Goal: Transaction & Acquisition: Book appointment/travel/reservation

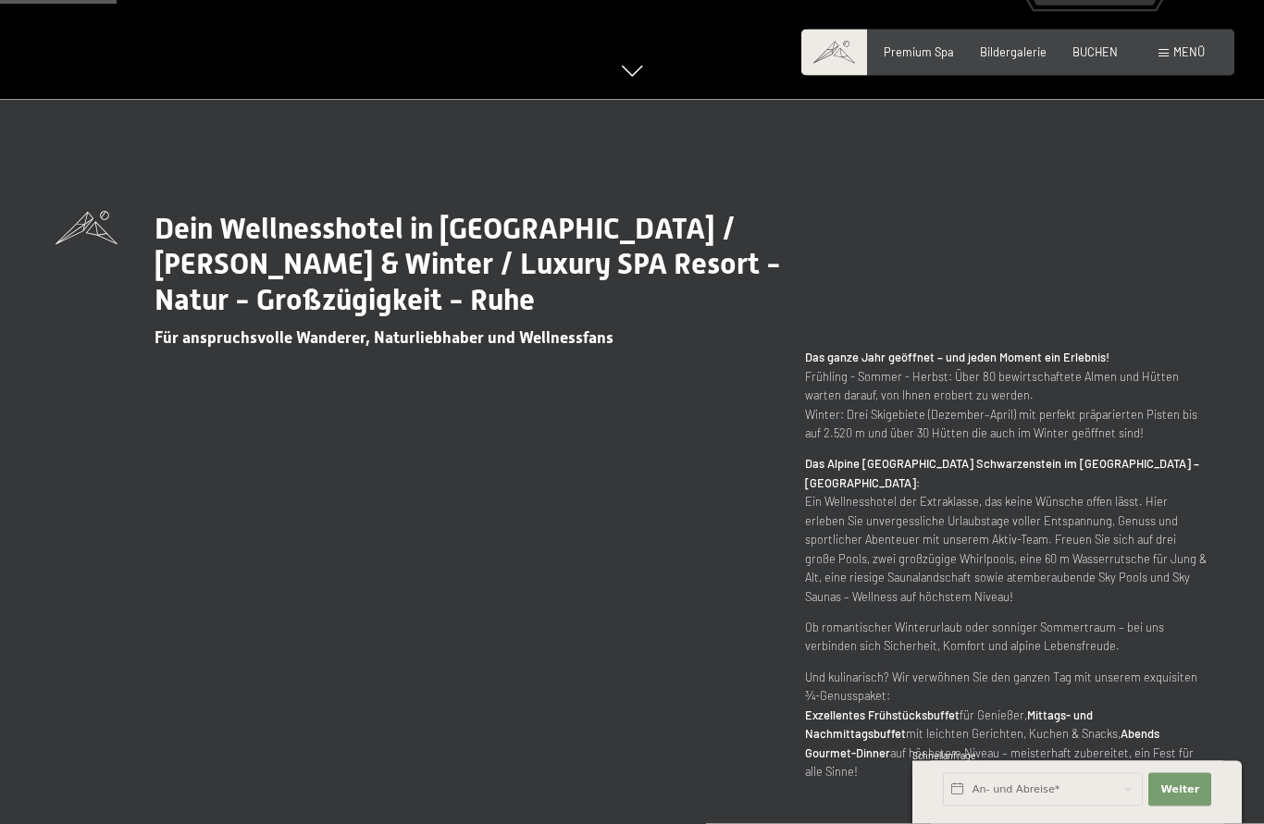
scroll to position [726, 0]
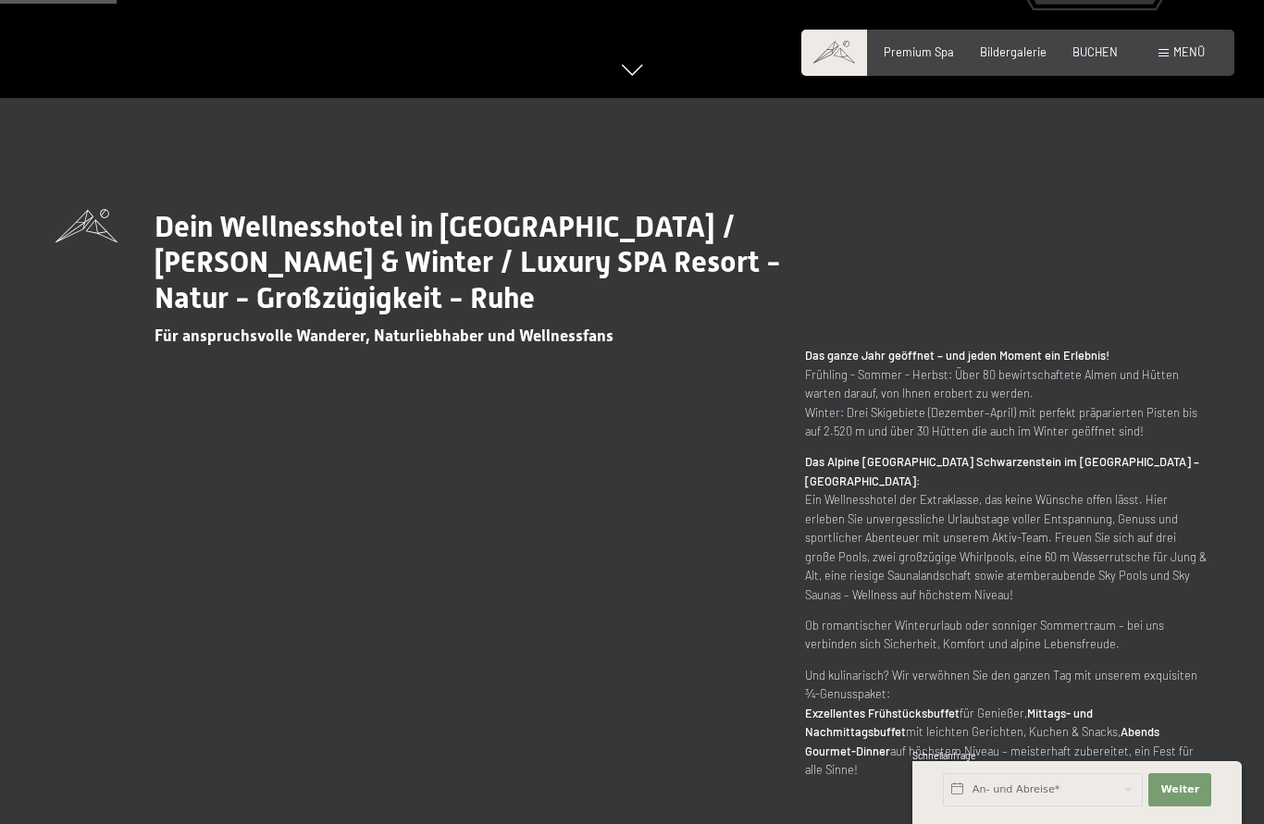
click at [1102, 57] on div "BUCHEN" at bounding box center [1094, 52] width 45 height 17
click at [1157, 377] on div "Dein Wellnesshotel in [GEOGRAPHIC_DATA] / [PERSON_NAME] & Winter / Luxury SPA R…" at bounding box center [632, 494] width 1153 height 571
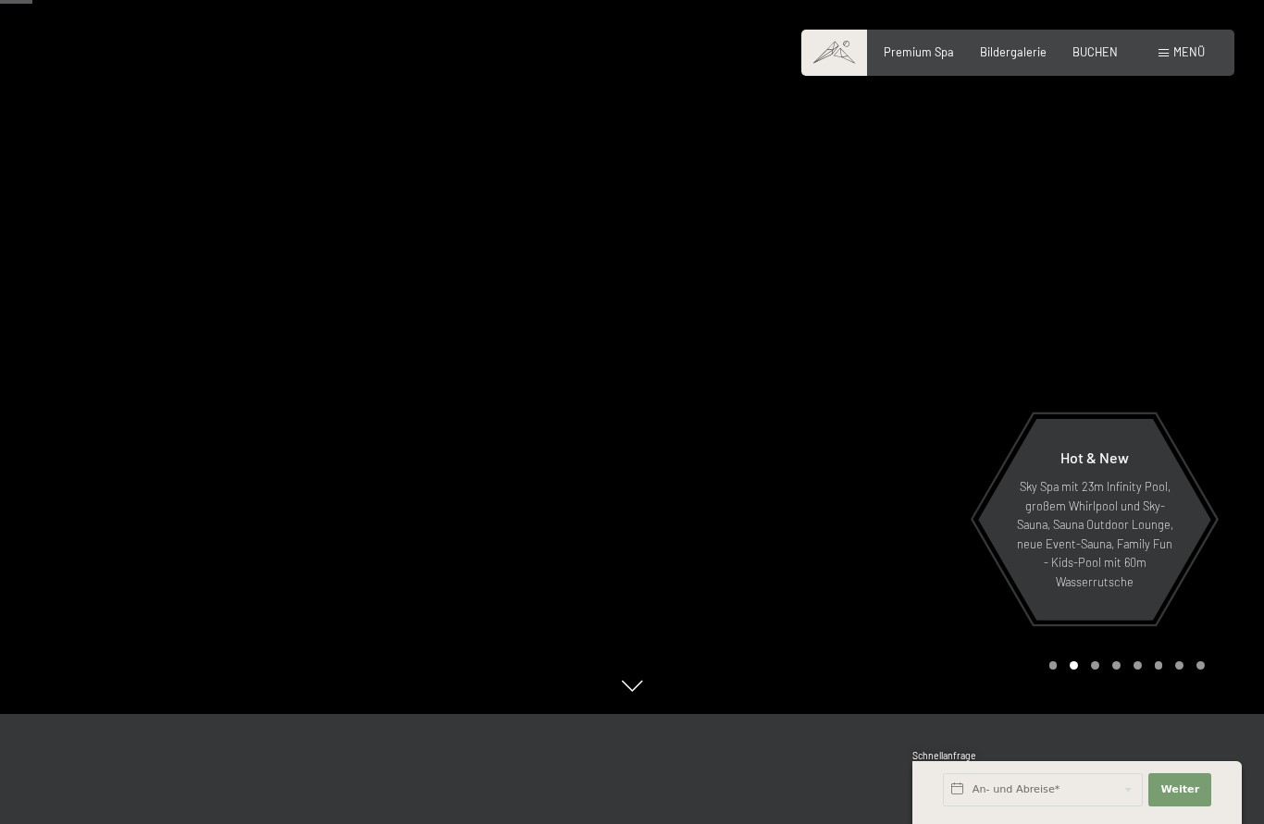
scroll to position [0, 0]
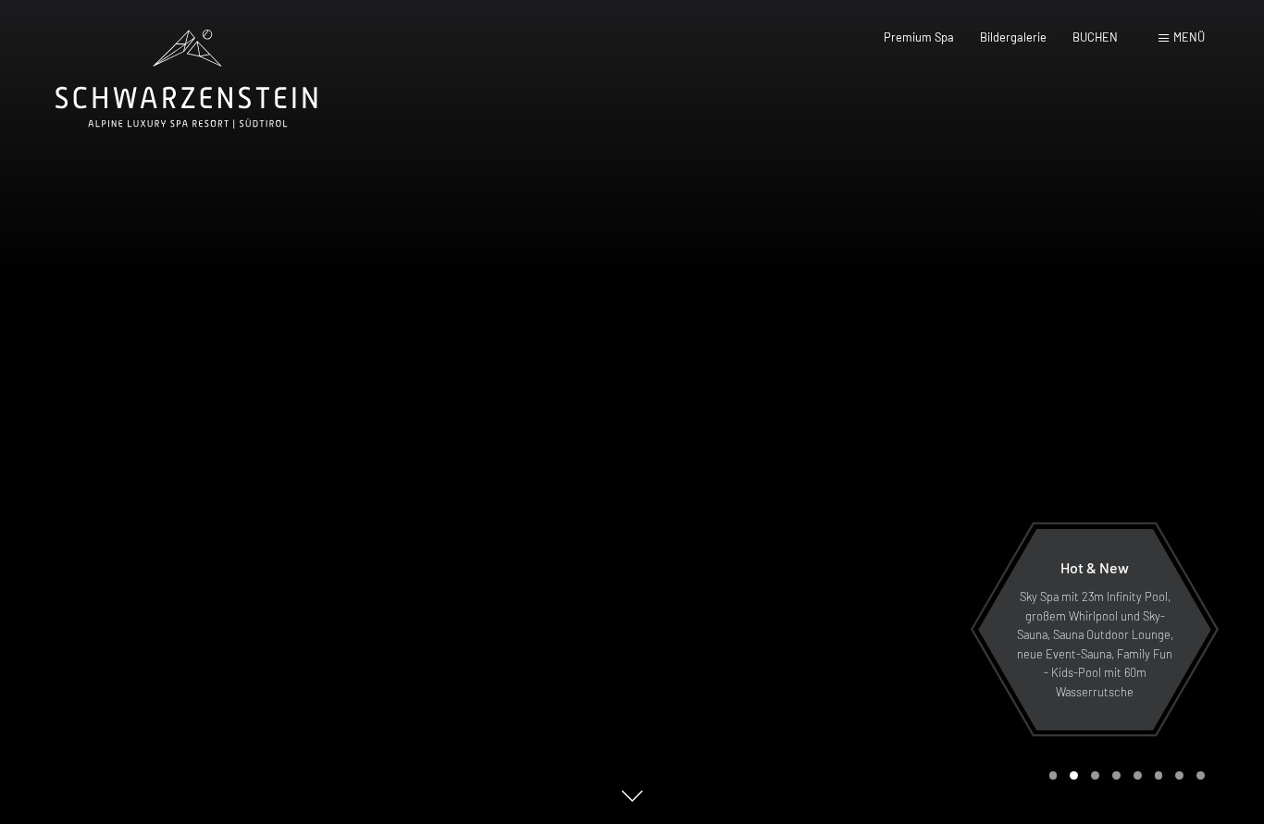
click at [1189, 41] on span "Menü" at bounding box center [1188, 37] width 31 height 15
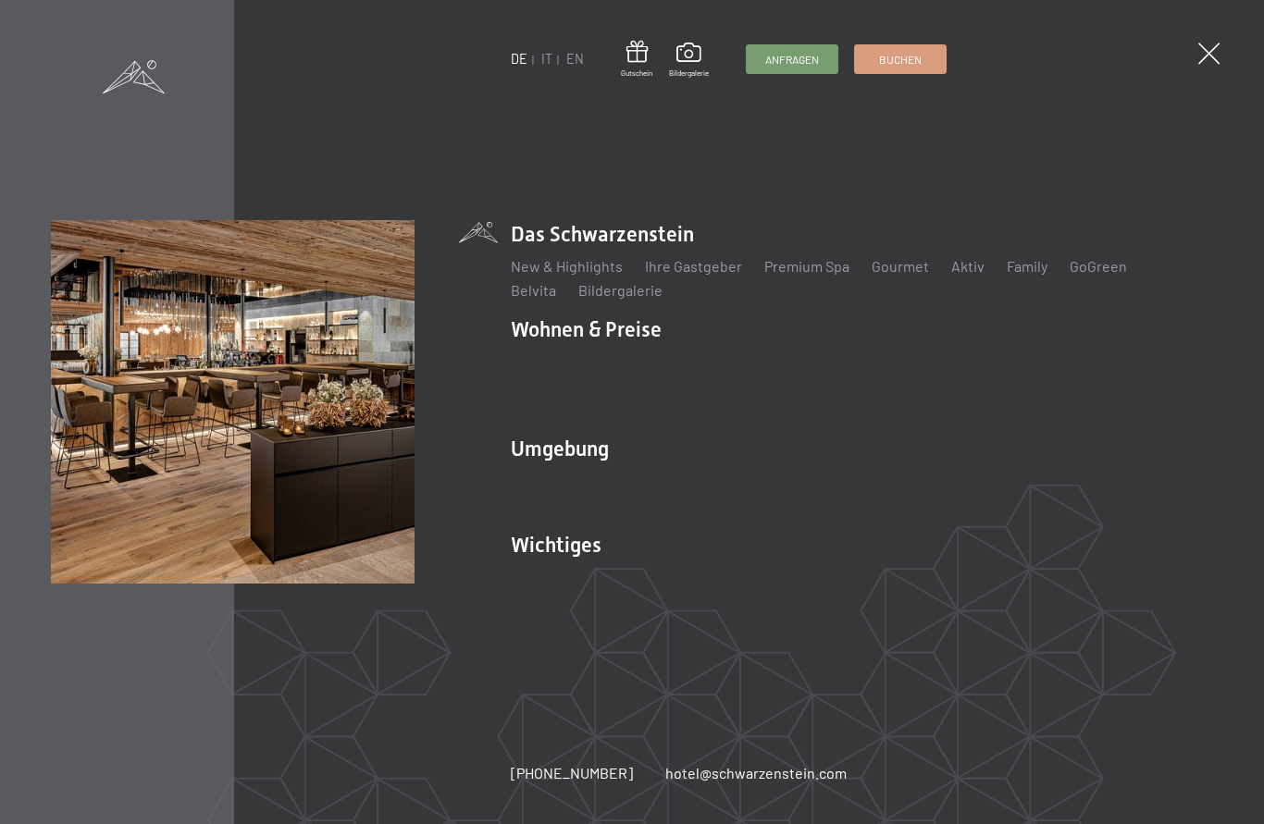
click at [546, 63] on link "IT" at bounding box center [546, 59] width 11 height 16
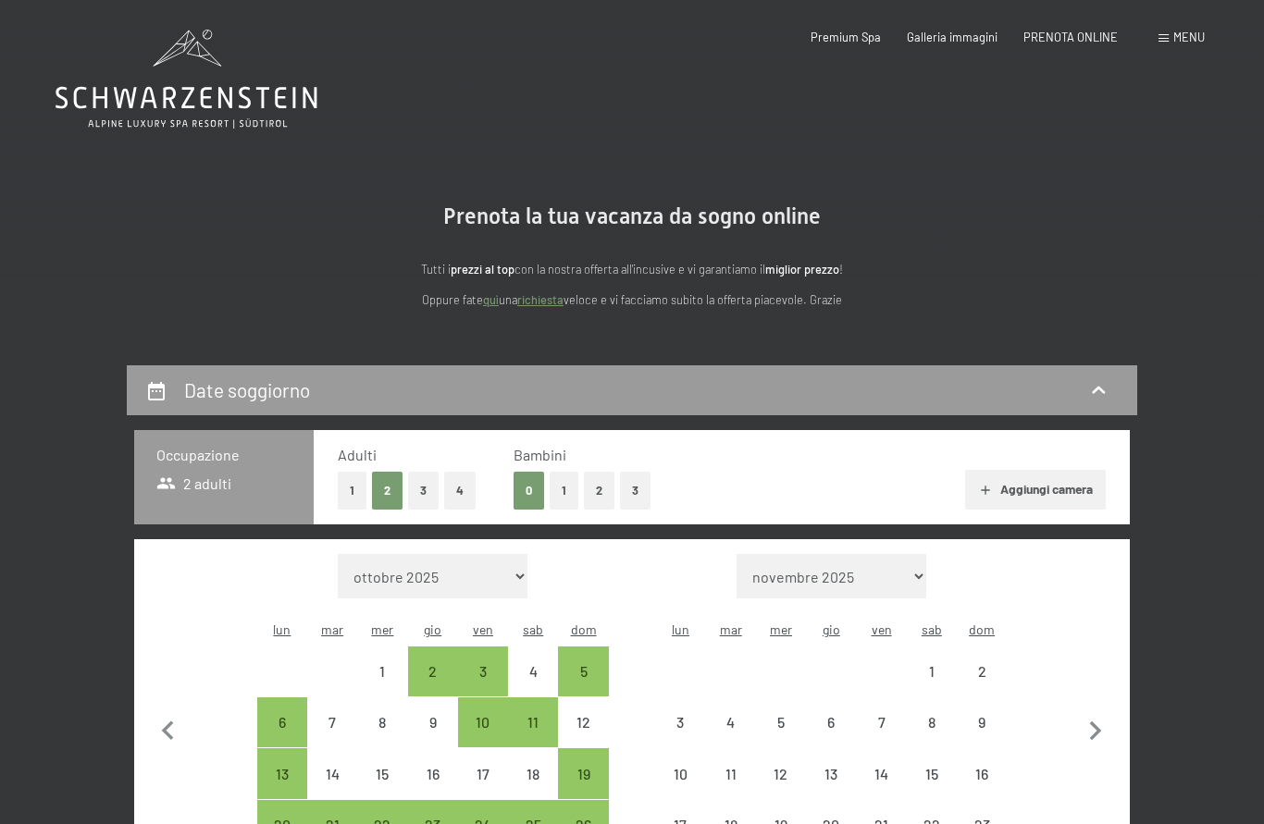
click at [566, 483] on button "1" at bounding box center [564, 491] width 29 height 38
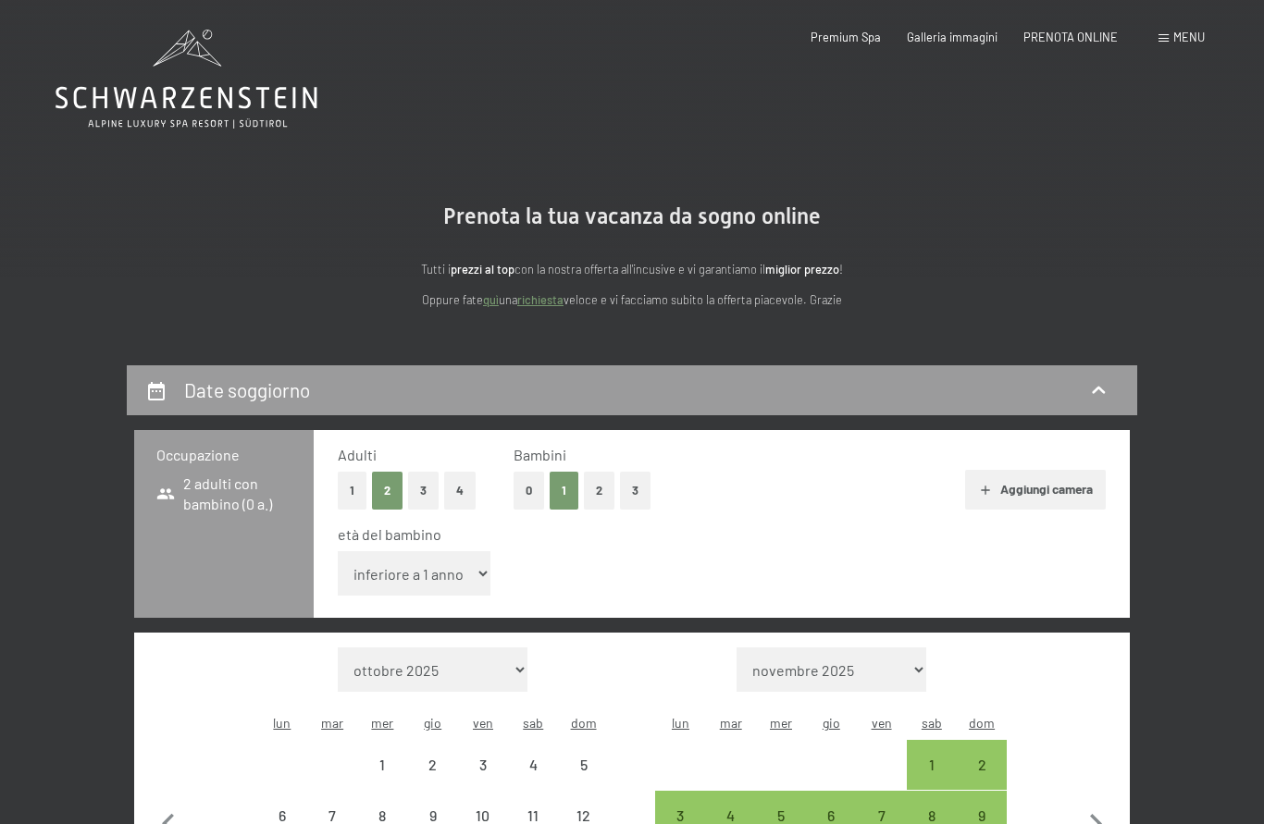
click at [451, 570] on select "inferiore a 1 anno 1 anno 2 anni 3 anni 4 anni 5 anni 6 anni 7 anni 8 anni 9 an…" at bounding box center [414, 573] width 153 height 44
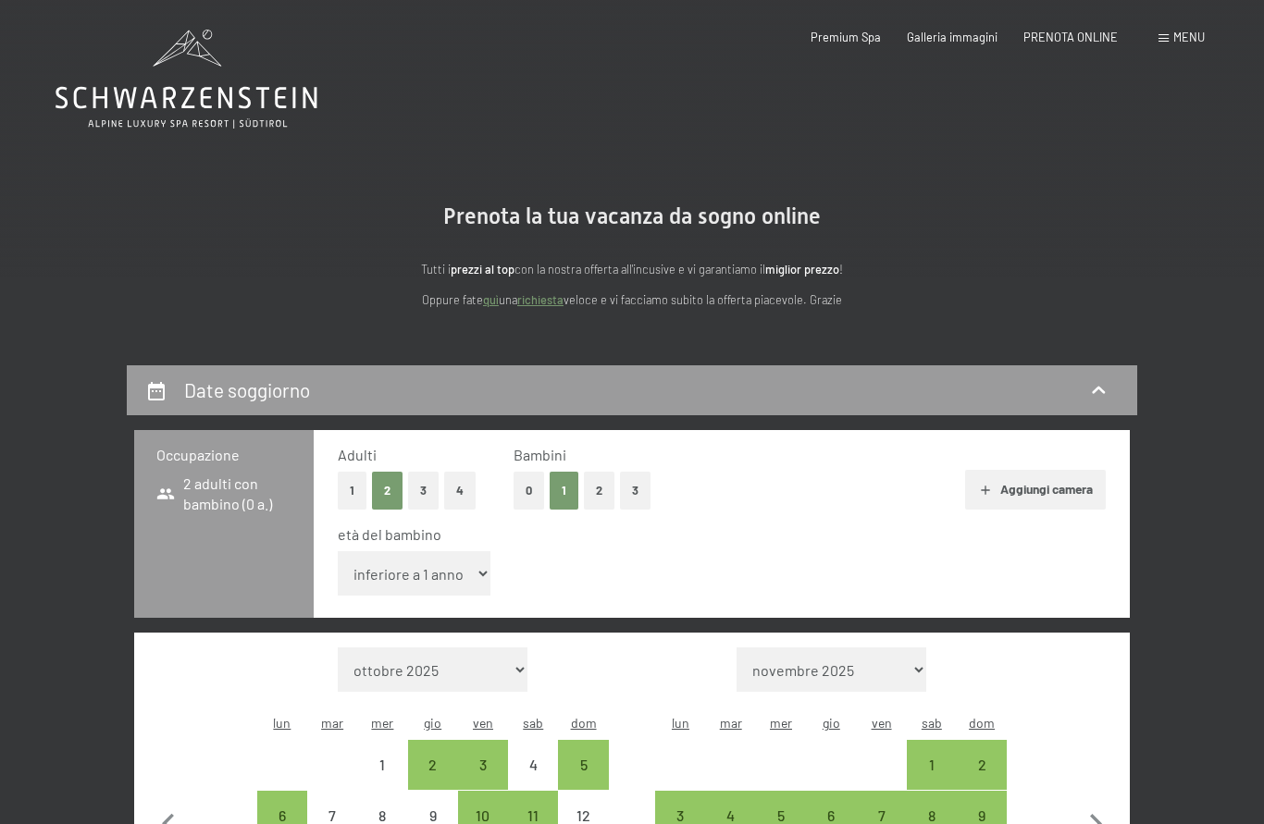
select select "9"
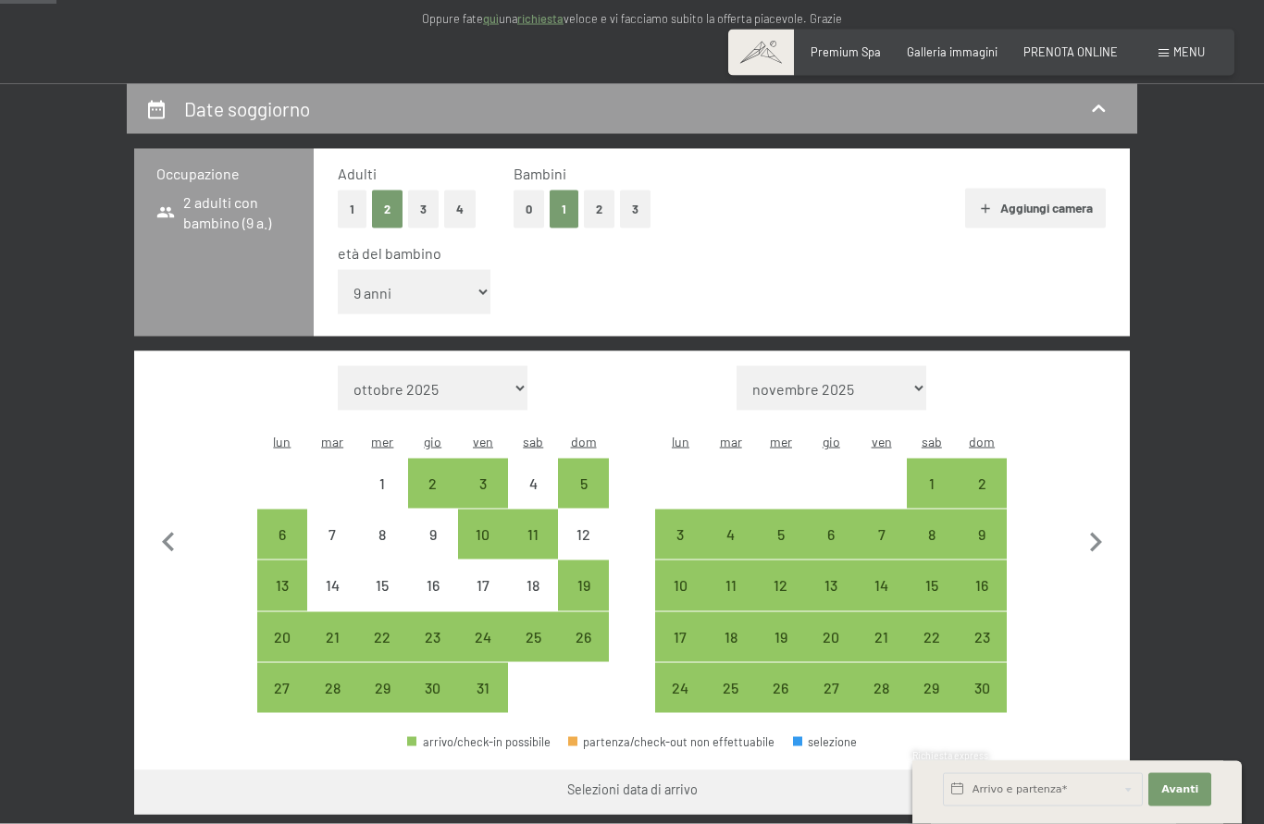
scroll to position [282, 0]
click at [1108, 523] on icon "button" at bounding box center [1095, 542] width 39 height 39
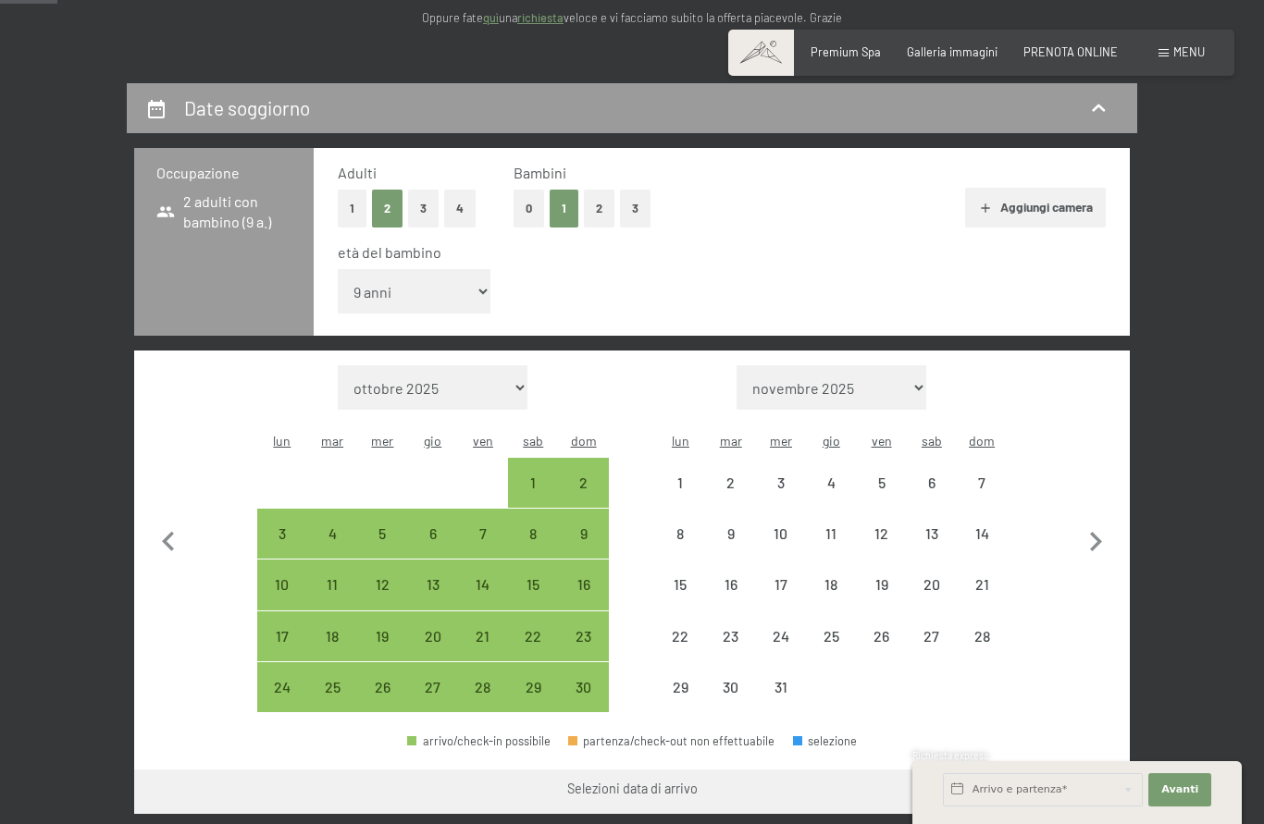
select select "2025-11-01"
select select "2025-12-01"
select select "2025-11-01"
select select "2025-12-01"
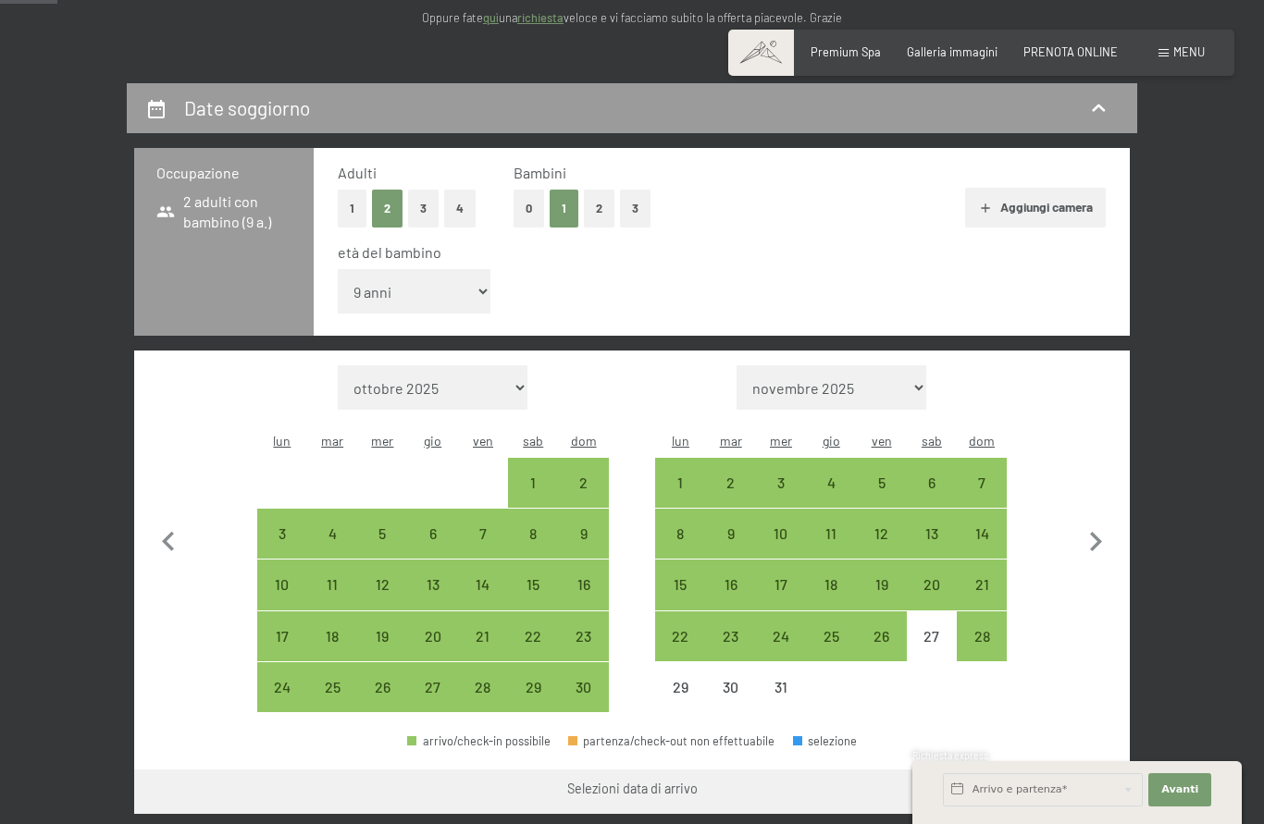
click at [788, 629] on div "24" at bounding box center [781, 652] width 46 height 46
select select "2025-11-01"
select select "2025-12-01"
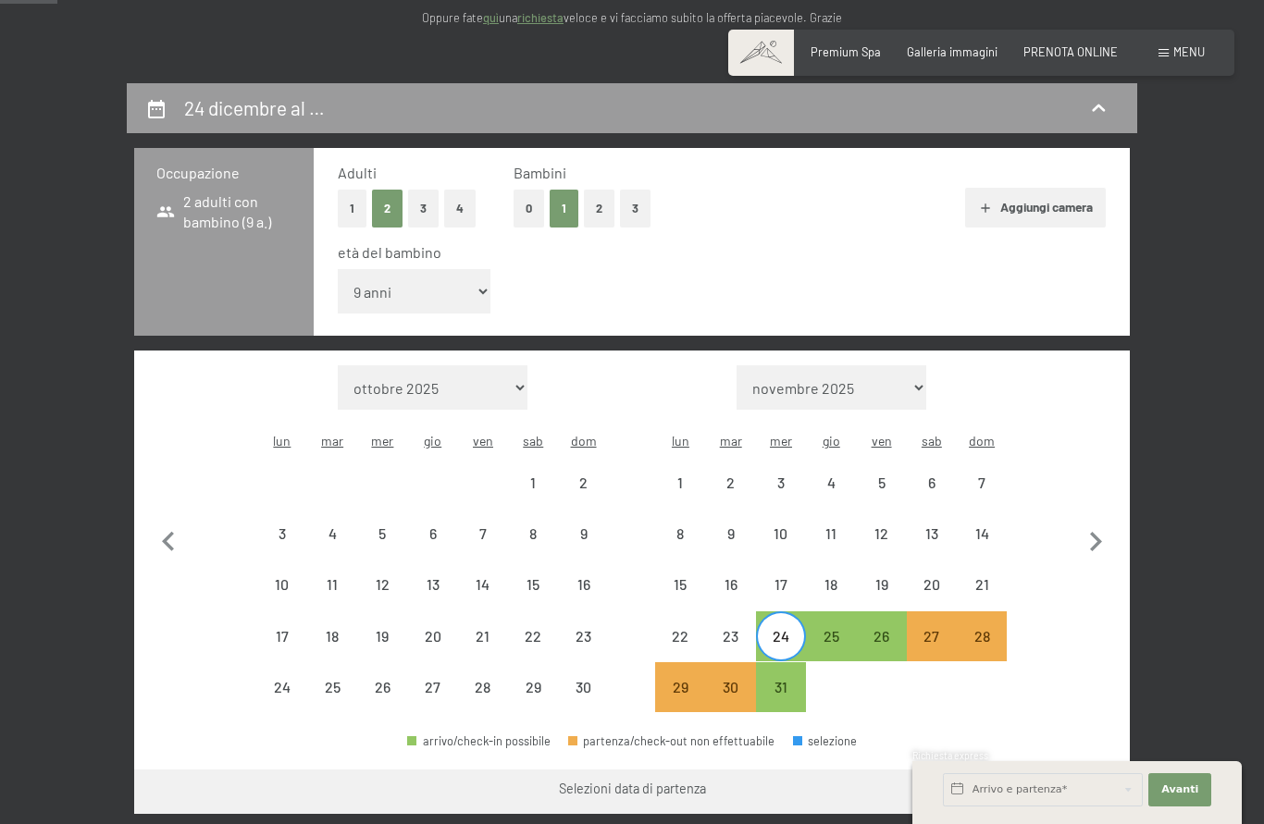
click at [772, 680] on div "31" at bounding box center [781, 703] width 46 height 46
select select "2025-11-01"
select select "2025-12-01"
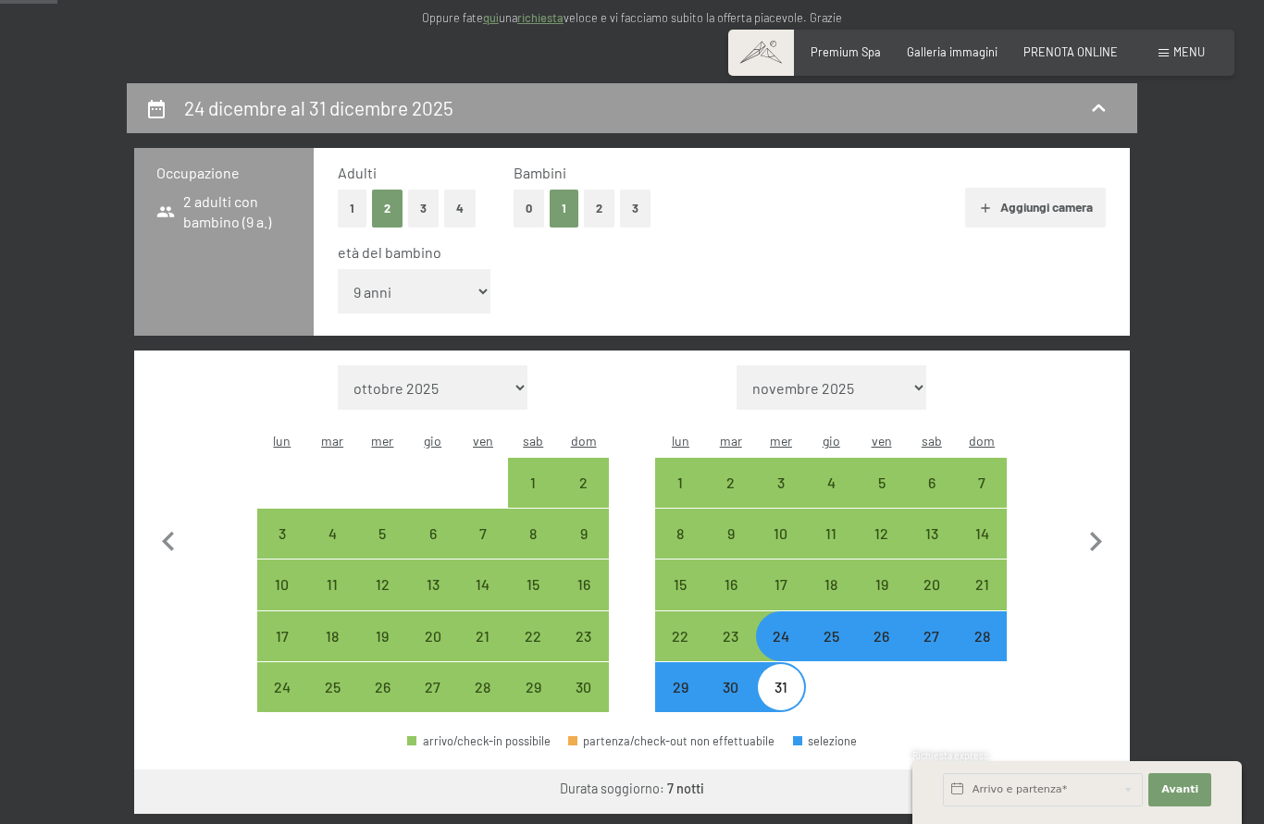
click at [1084, 770] on button "Vai a «Camera»" at bounding box center [1059, 792] width 142 height 44
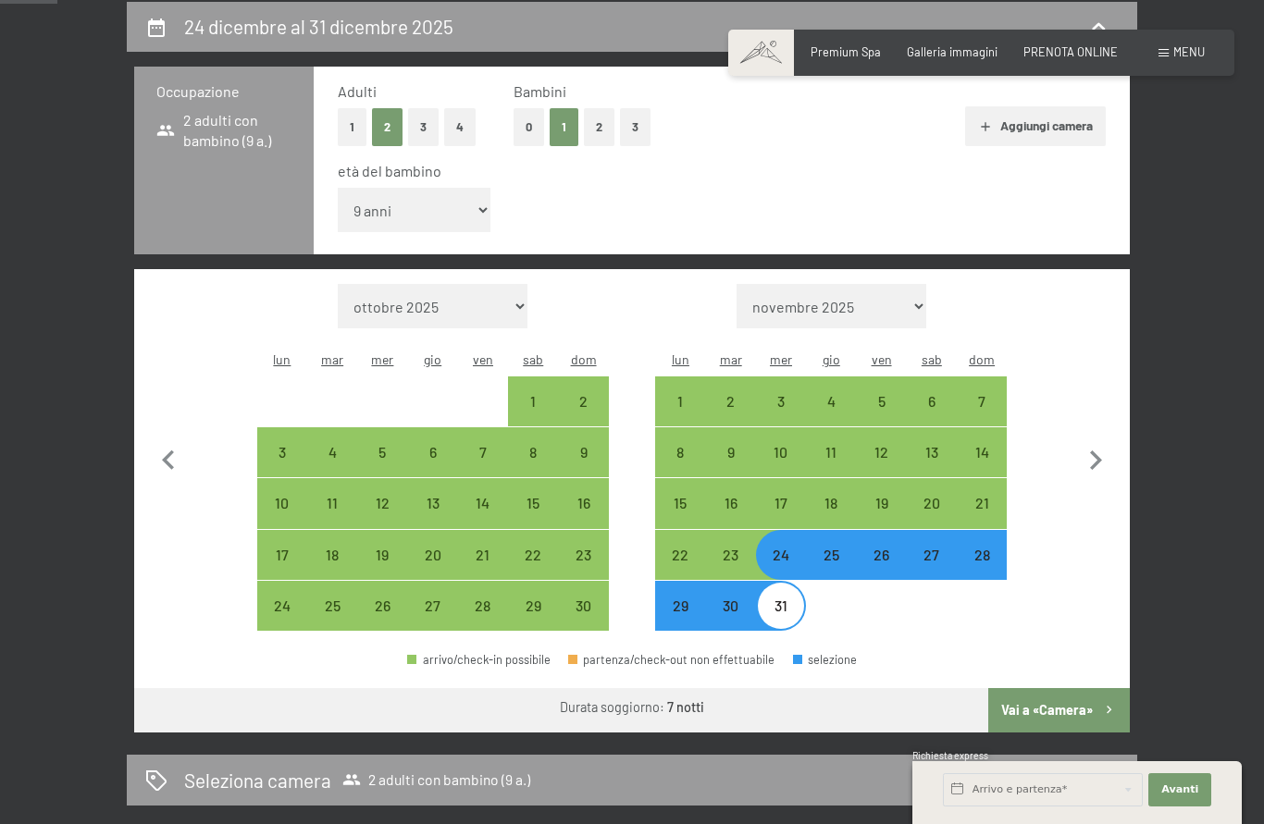
select select "2025-11-01"
select select "2025-12-01"
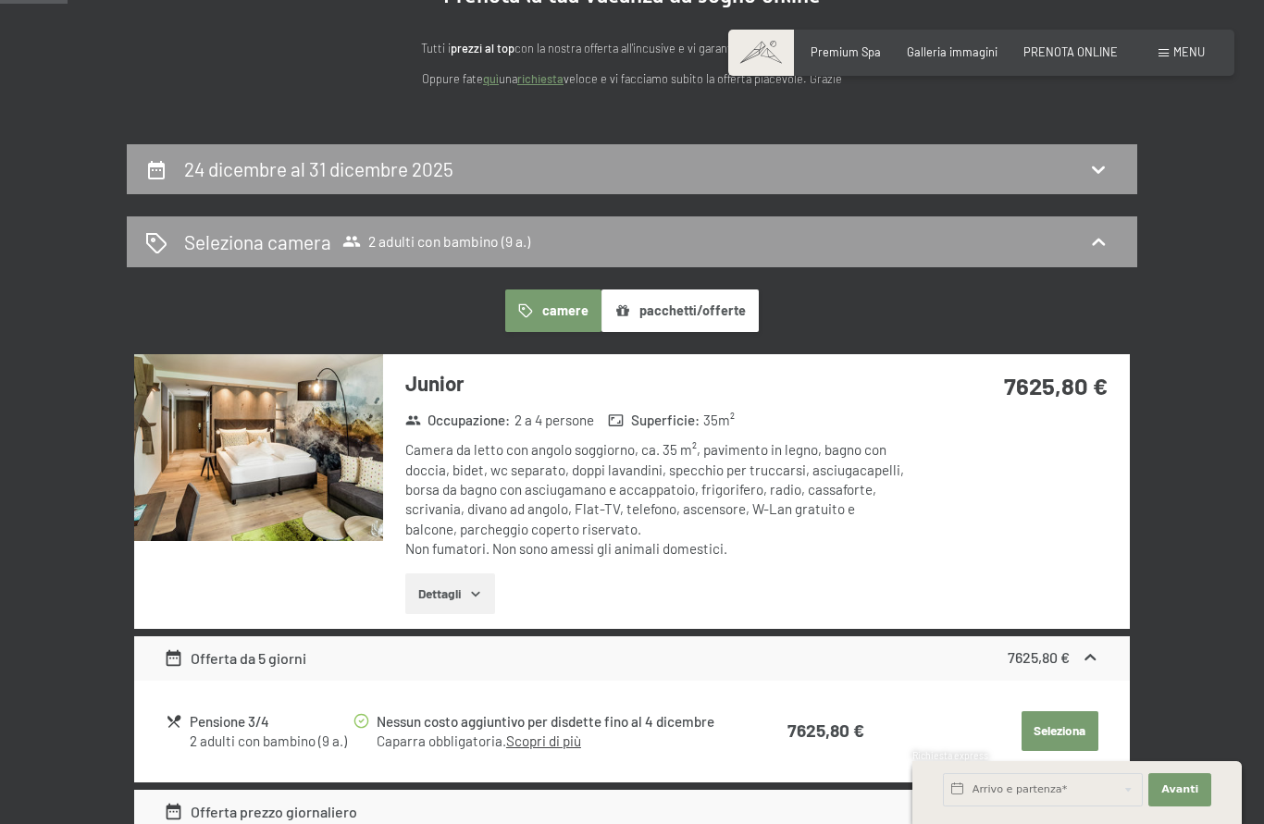
scroll to position [220, 0]
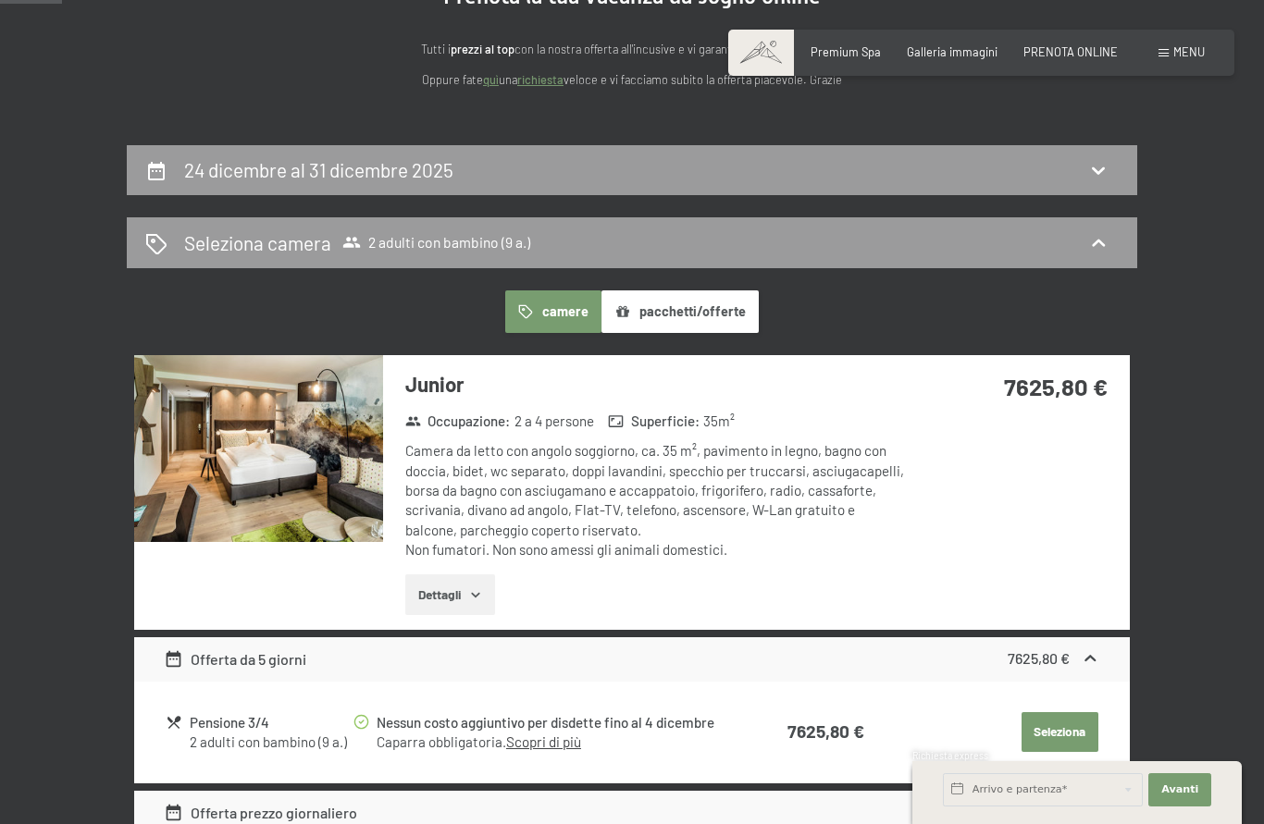
click at [699, 166] on div "24 dicembre al 31 dicembre 2025" at bounding box center [631, 169] width 973 height 27
select select "9"
select select "2025-11-01"
select select "2025-12-01"
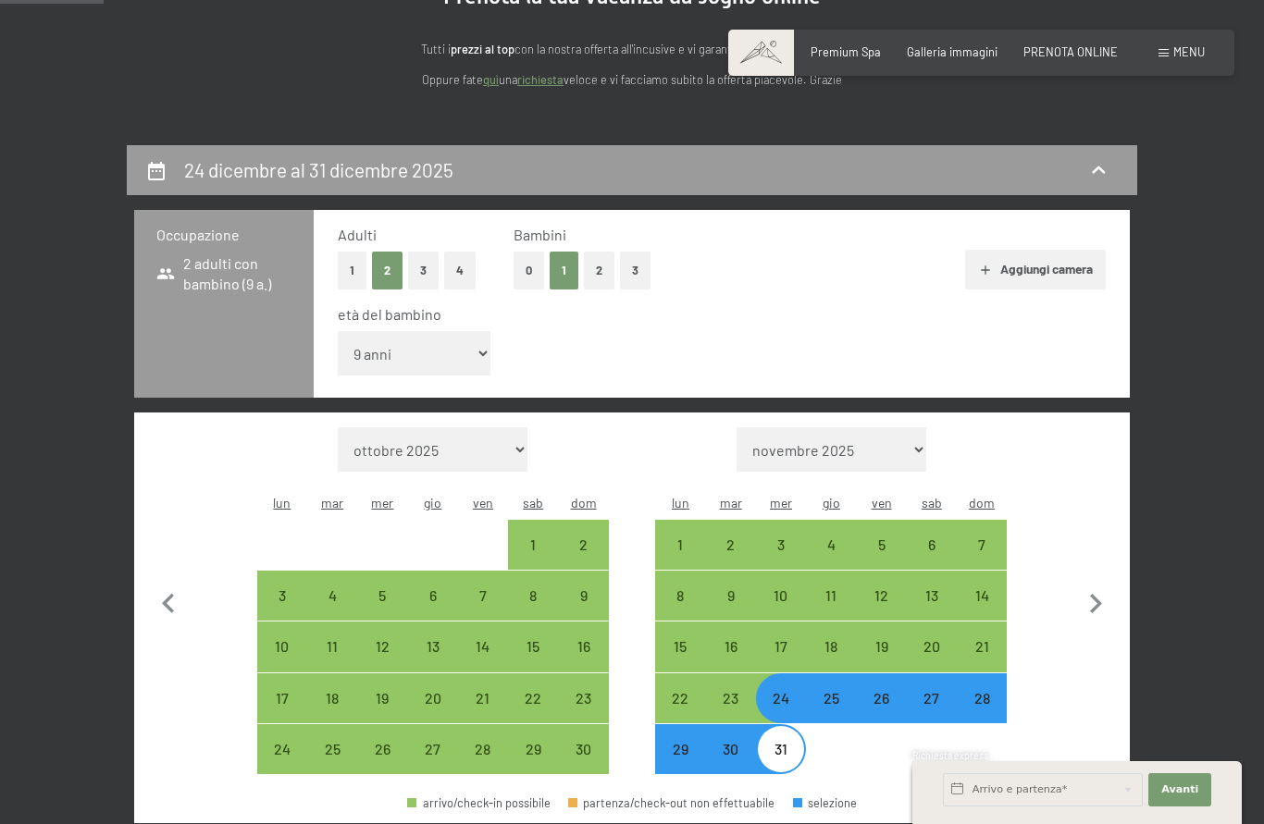
scroll to position [364, 0]
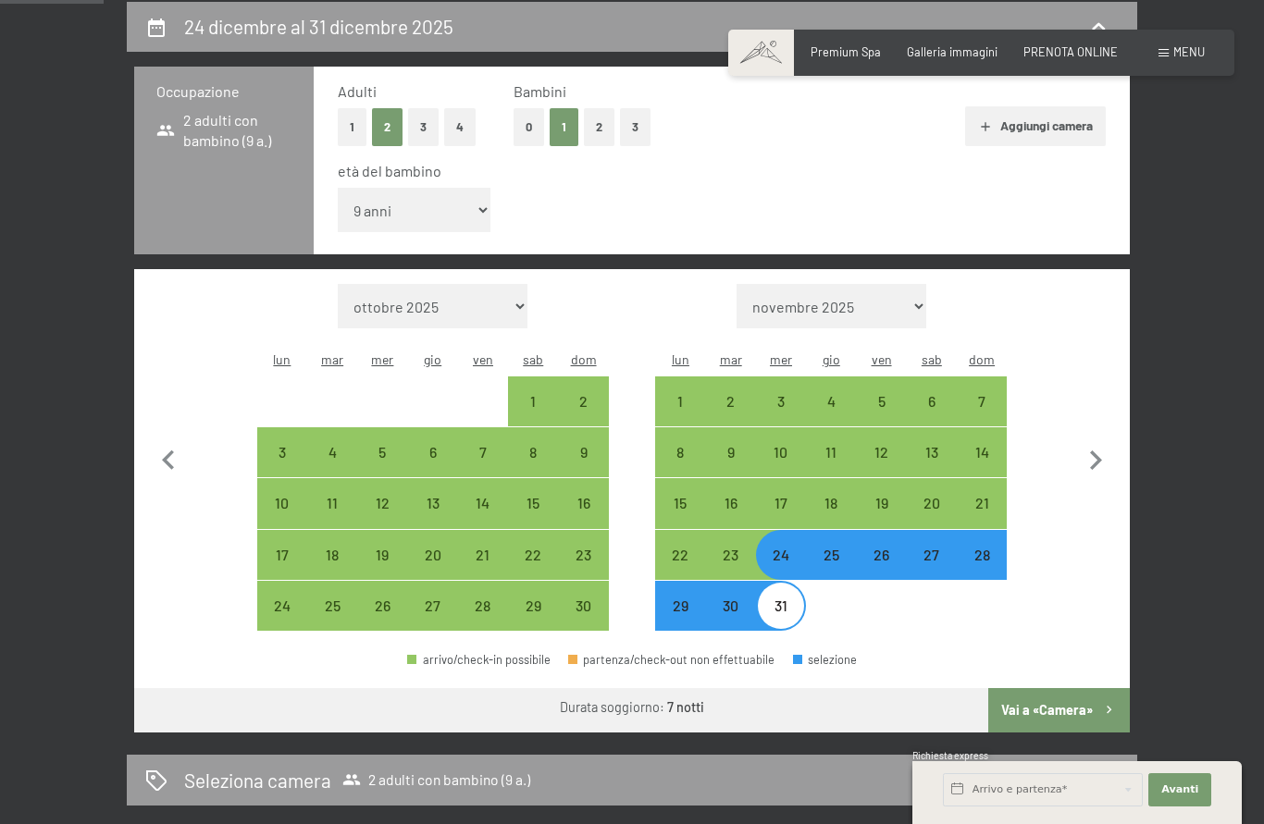
click at [780, 548] on div "24" at bounding box center [781, 571] width 46 height 46
select select "2025-11-01"
select select "2025-12-01"
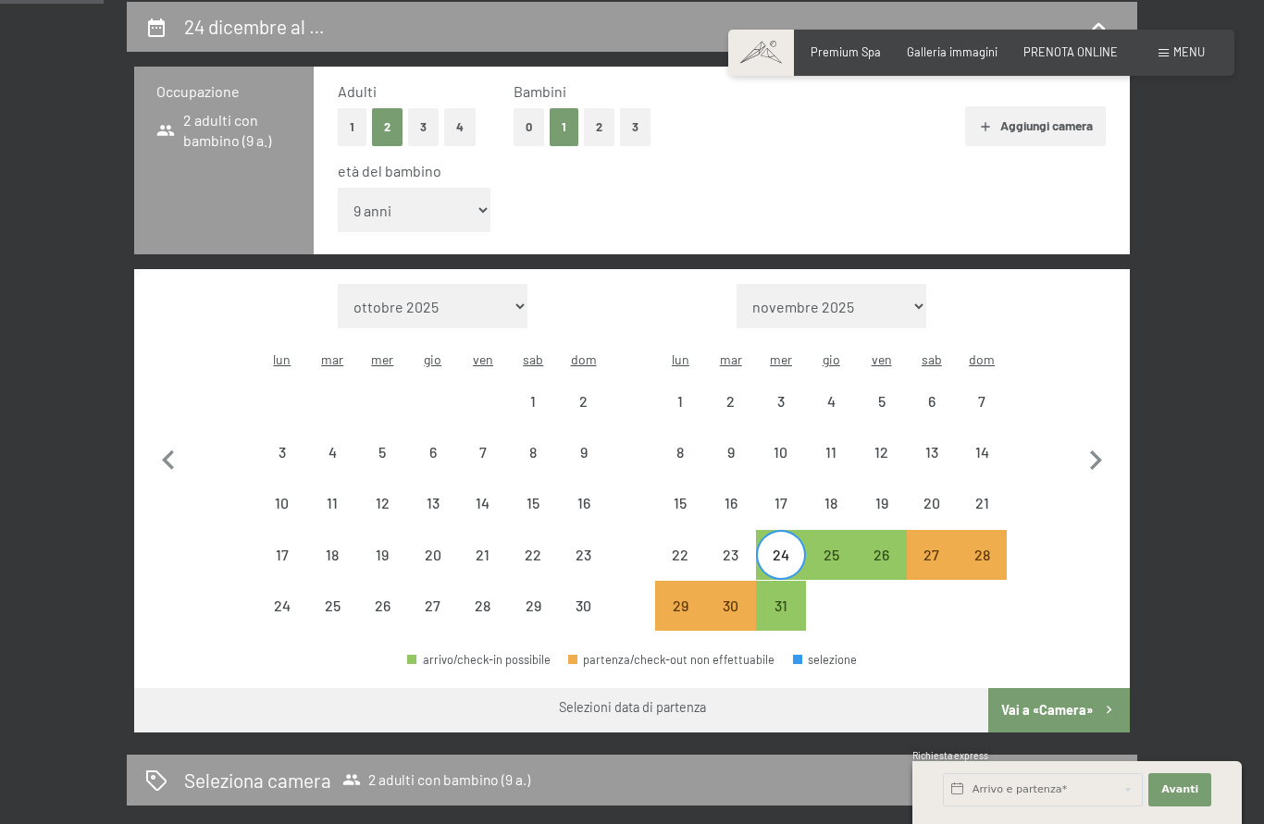
click at [934, 548] on div "27" at bounding box center [932, 571] width 46 height 46
select select "2025-11-01"
select select "2025-12-01"
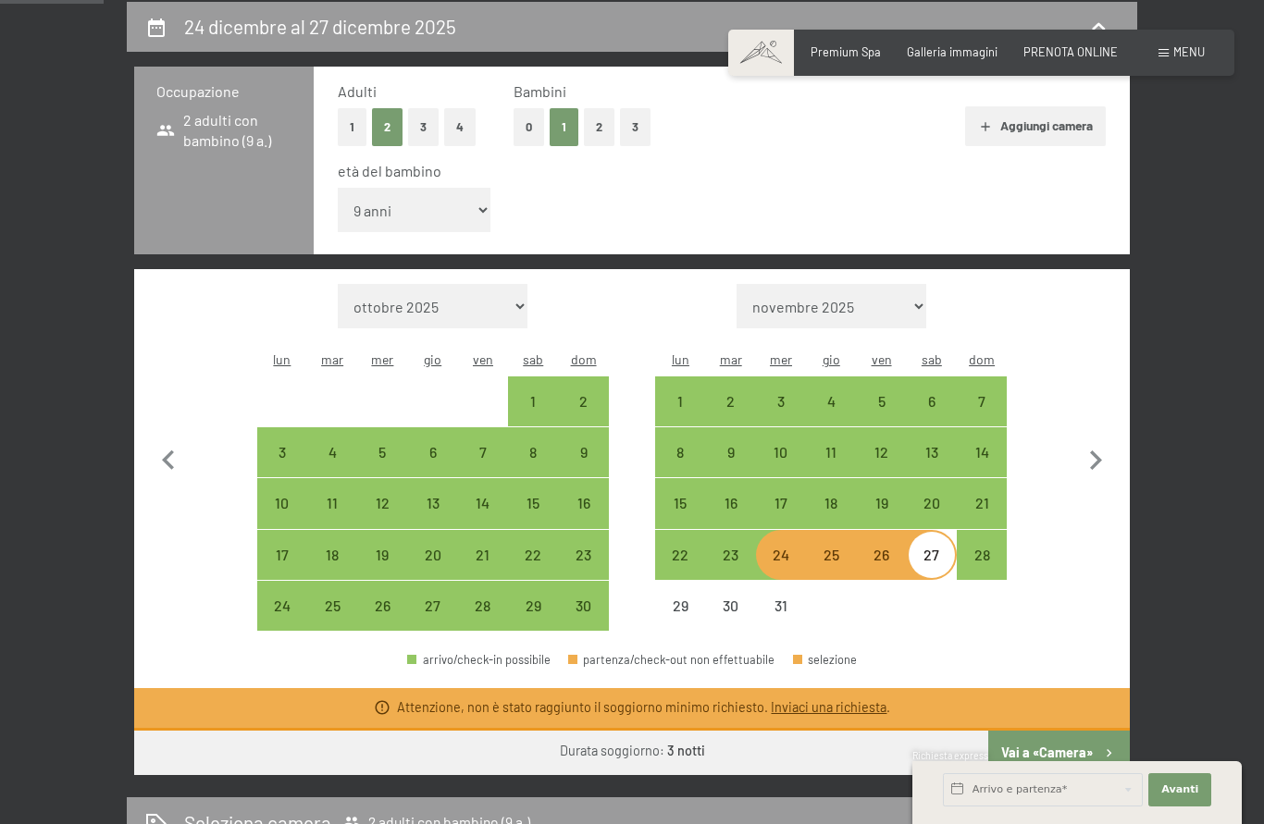
click at [1091, 731] on button "Vai a «Camera»" at bounding box center [1059, 753] width 142 height 44
select select "2025-11-01"
select select "2025-12-01"
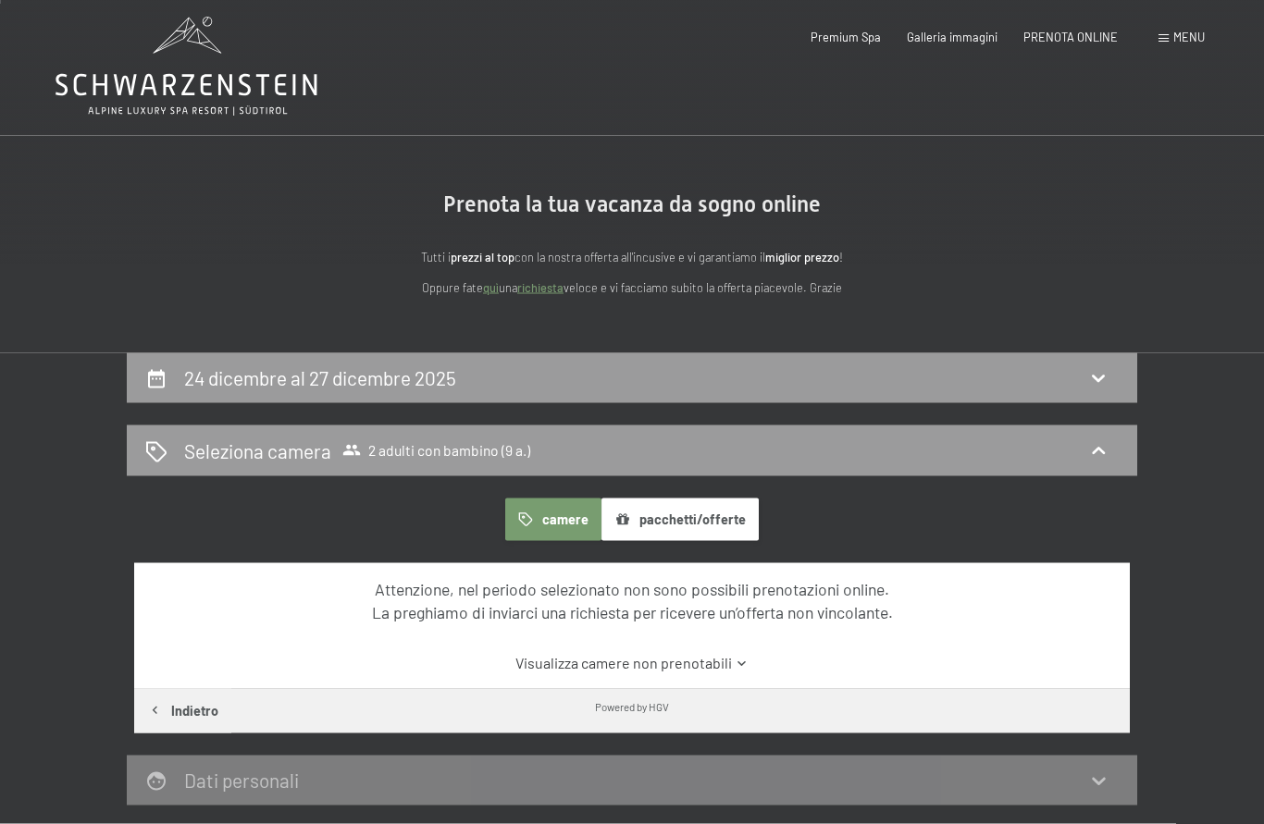
scroll to position [0, 0]
